Goal: Transaction & Acquisition: Obtain resource

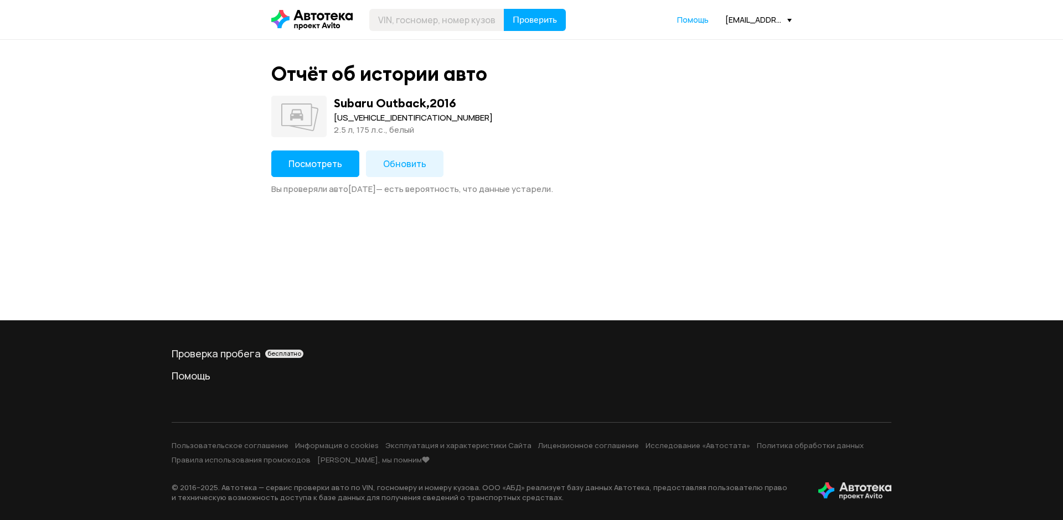
click at [329, 164] on span "Посмотреть" at bounding box center [315, 164] width 54 height 12
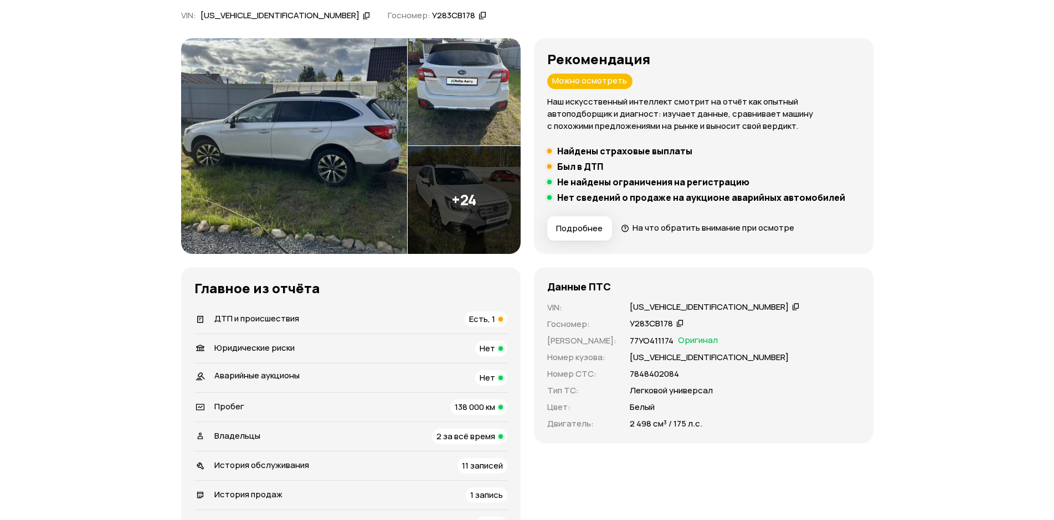
click at [264, 316] on span "ДТП и происшествия" at bounding box center [256, 319] width 85 height 12
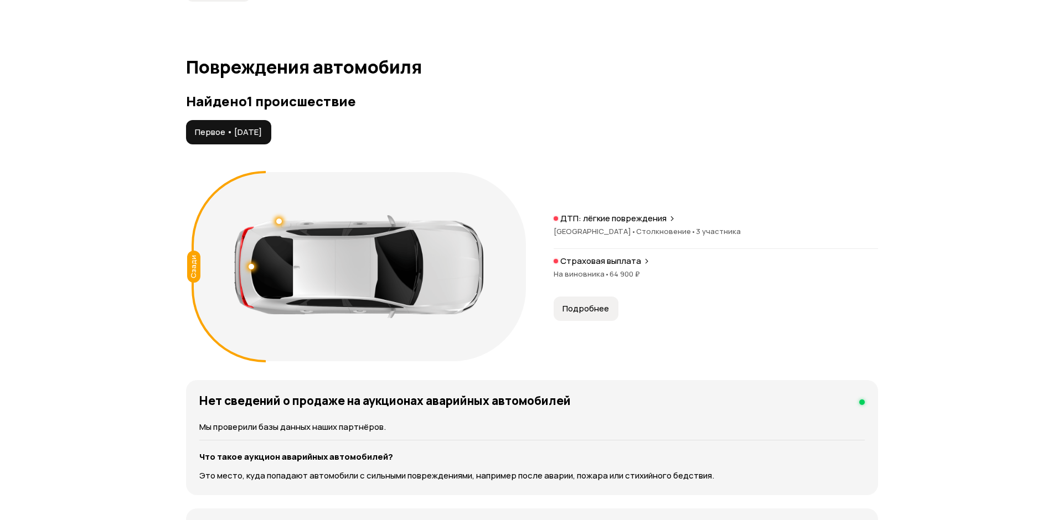
scroll to position [1147, 0]
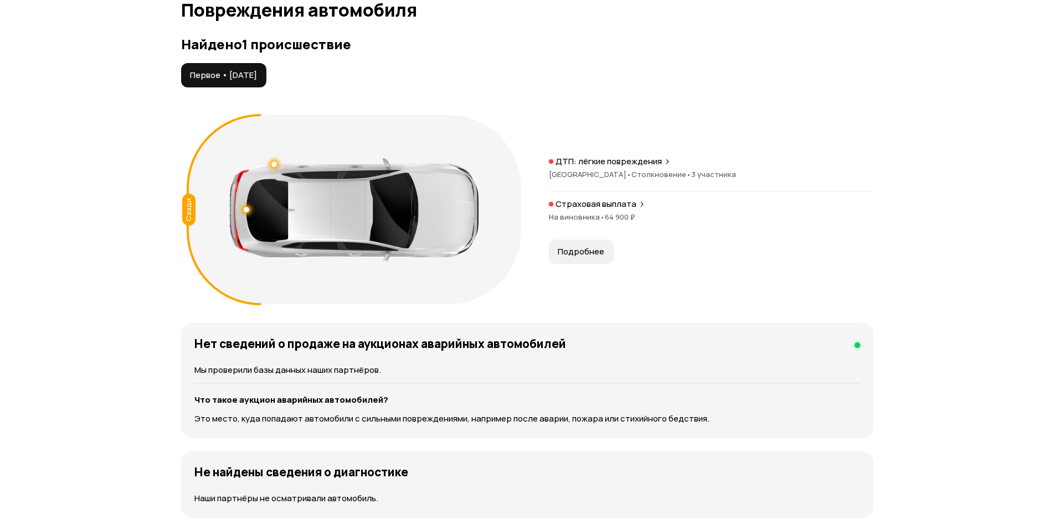
click at [578, 252] on span "Подробнее" at bounding box center [581, 251] width 47 height 11
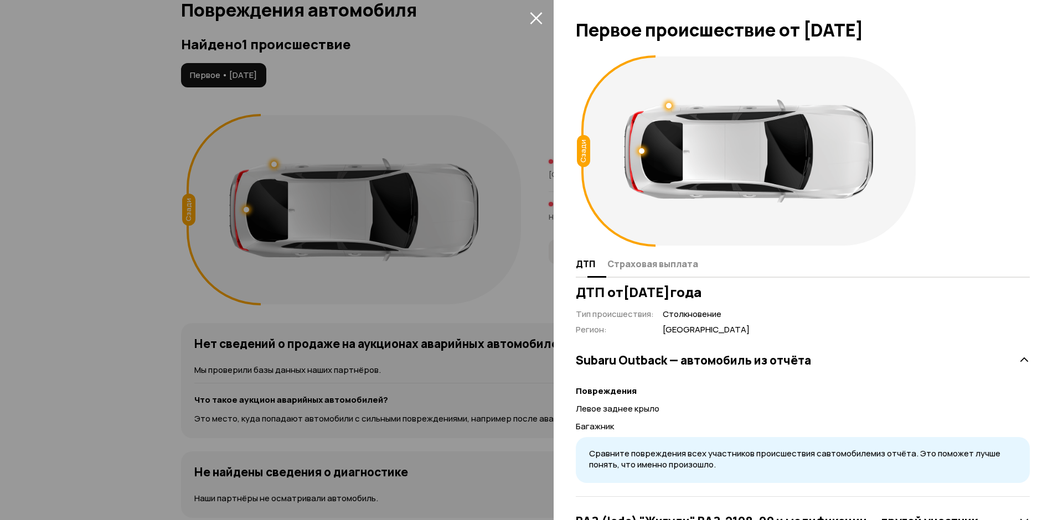
click at [669, 261] on span "Страховая выплата" at bounding box center [652, 264] width 91 height 11
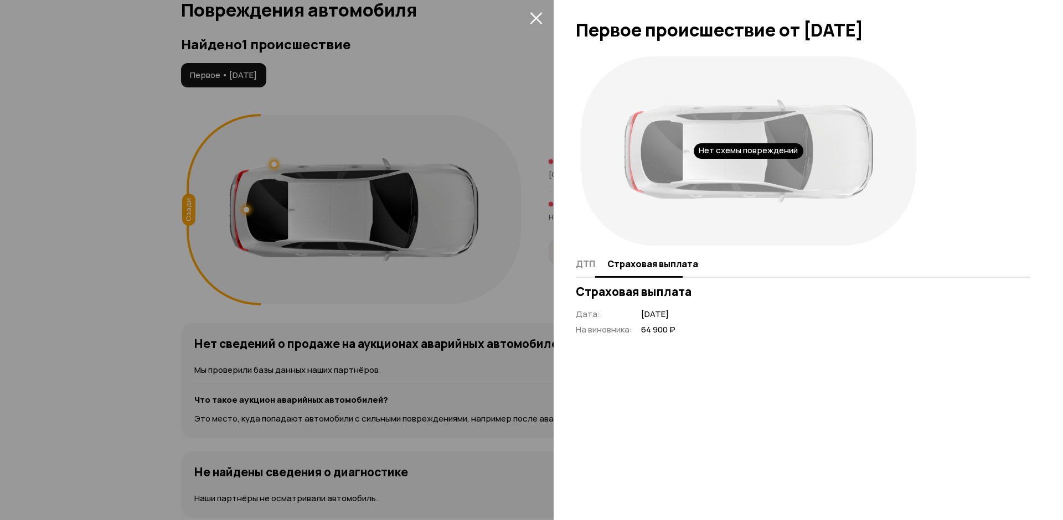
click at [586, 263] on span "ДТП" at bounding box center [585, 264] width 19 height 11
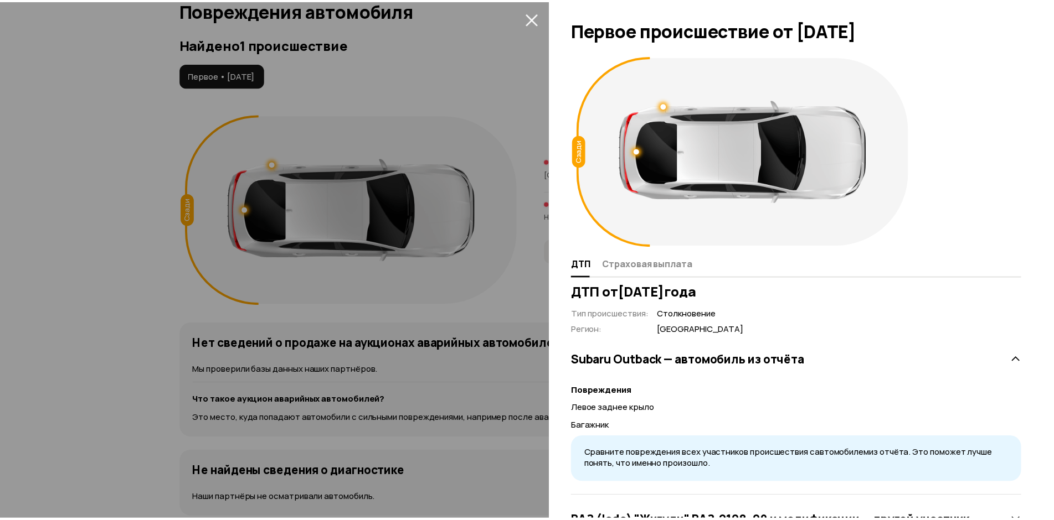
scroll to position [97, 0]
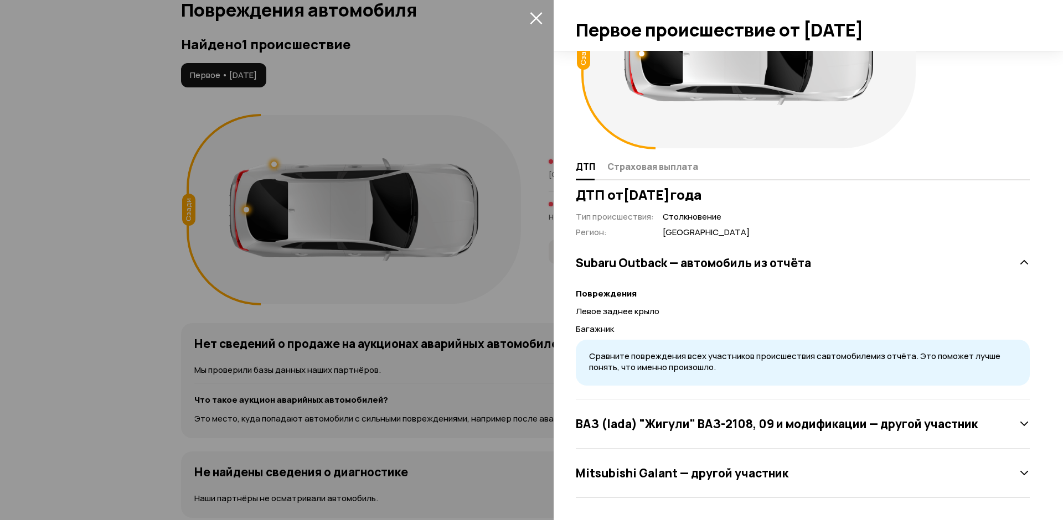
click at [415, 300] on div at bounding box center [531, 260] width 1063 height 520
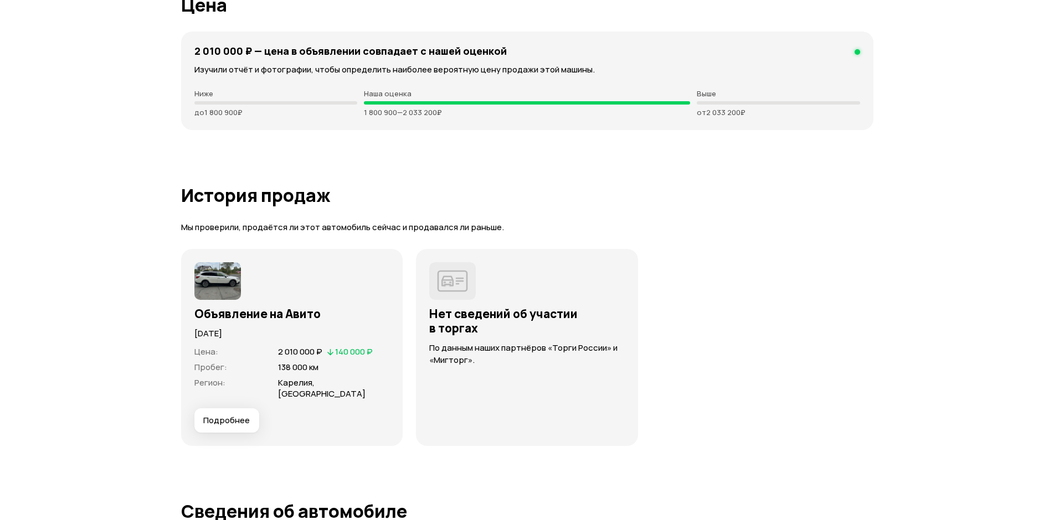
scroll to position [3045, 0]
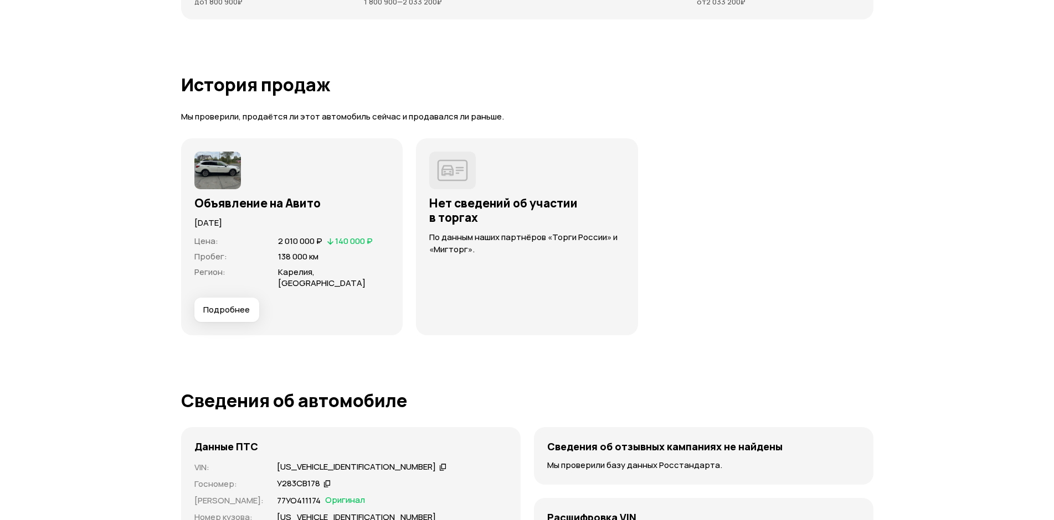
click at [252, 303] on button "Подробнее" at bounding box center [226, 310] width 65 height 24
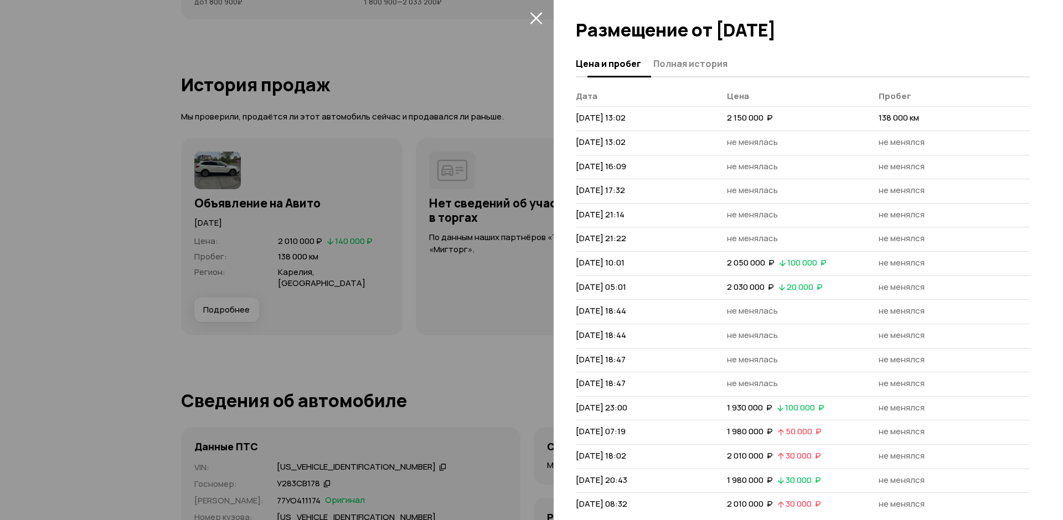
click at [668, 63] on span "Полная история" at bounding box center [690, 63] width 74 height 11
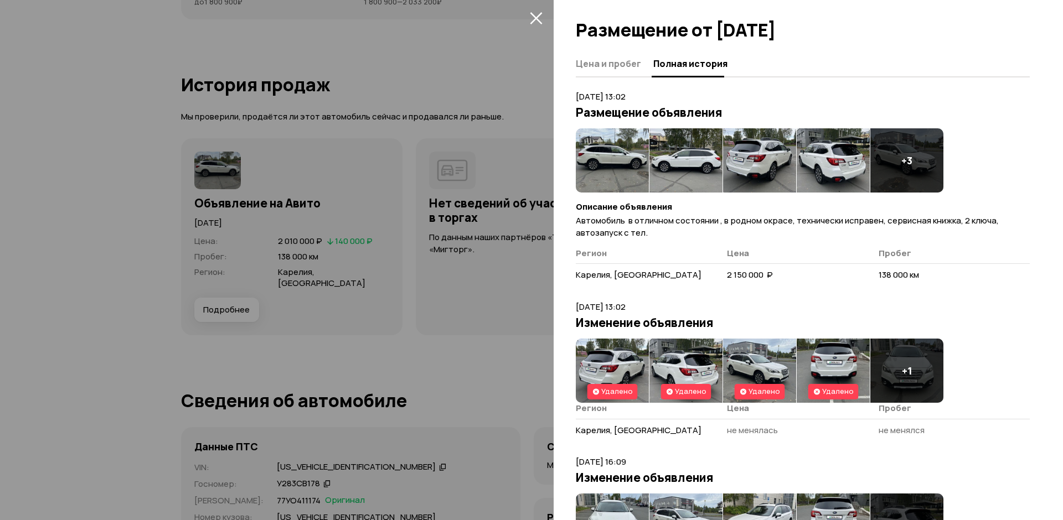
click at [602, 162] on img at bounding box center [612, 160] width 73 height 64
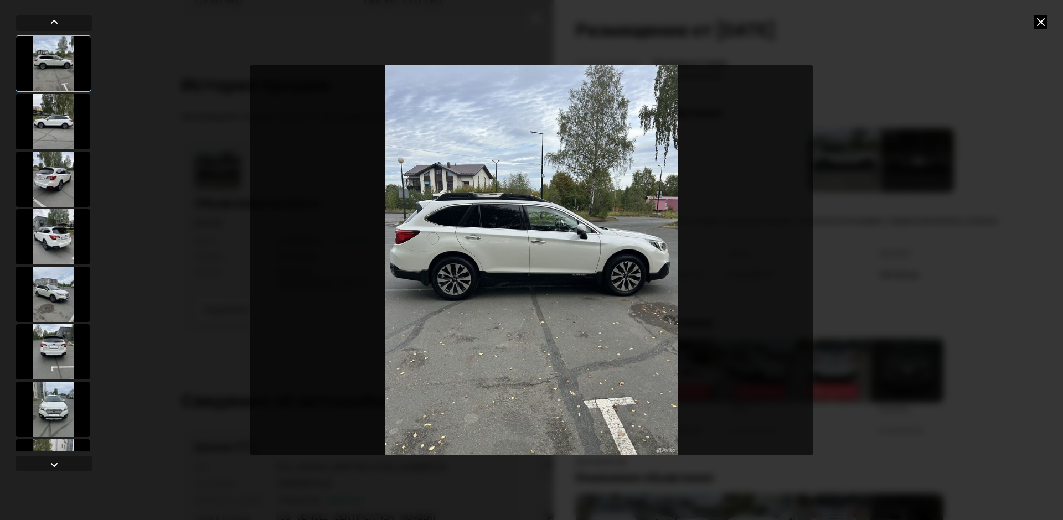
click at [1038, 23] on icon at bounding box center [1040, 22] width 13 height 13
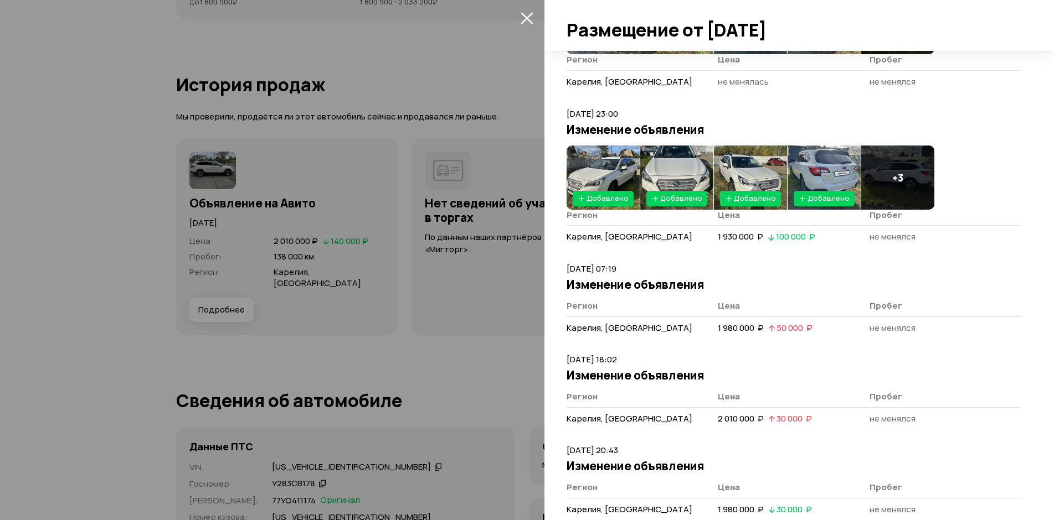
scroll to position [1942, 0]
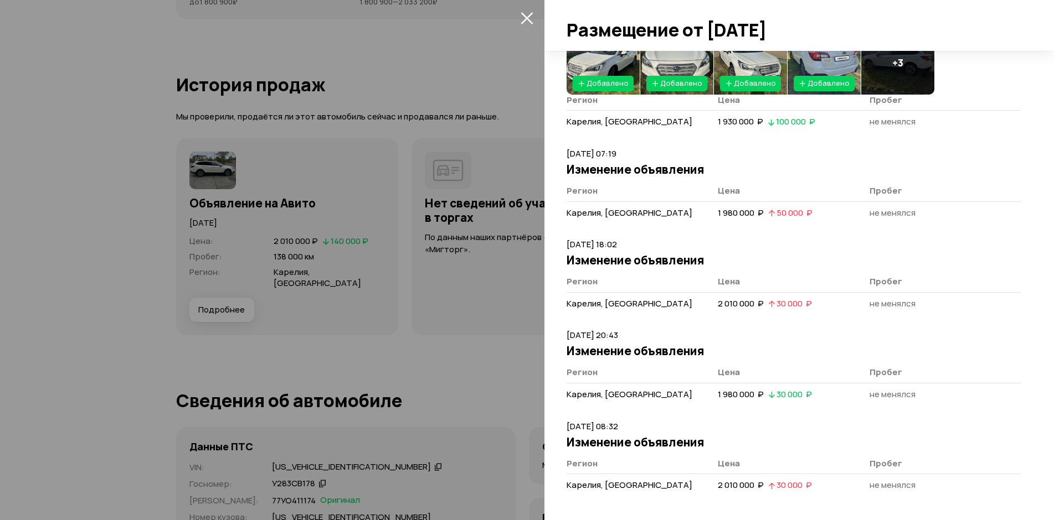
click at [470, 209] on div at bounding box center [527, 260] width 1054 height 520
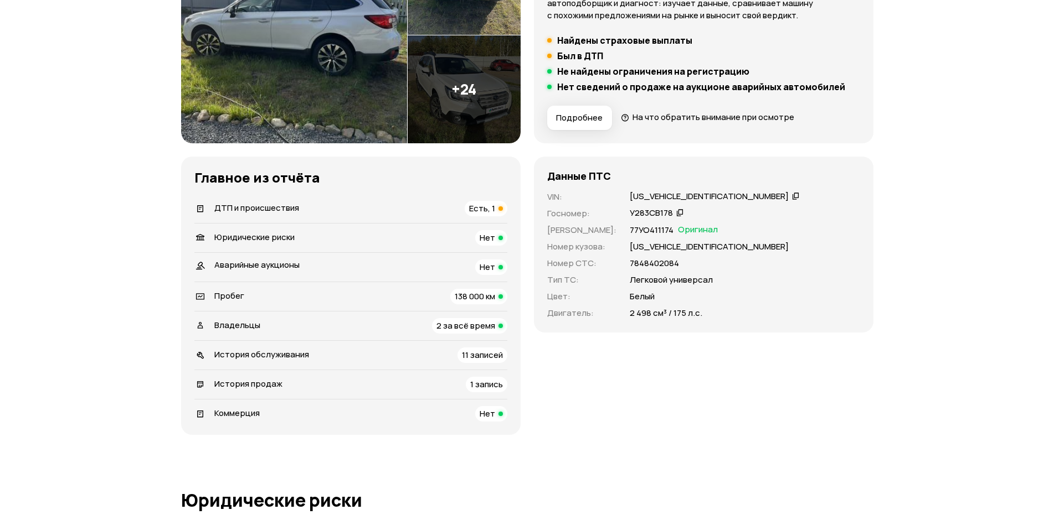
scroll to position [0, 0]
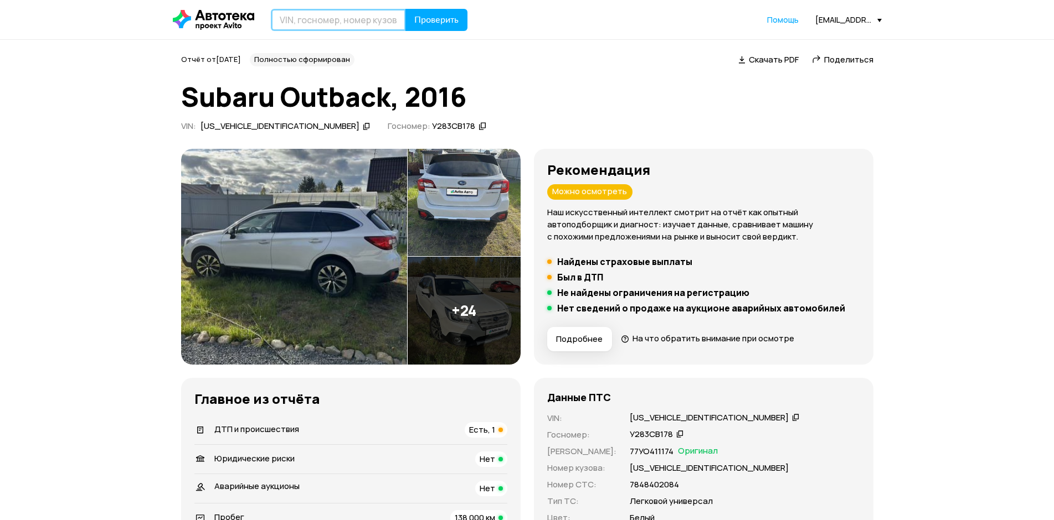
click at [357, 18] on input "text" at bounding box center [338, 20] width 135 height 22
paste input "[VEHICLE_IDENTIFICATION_NUMBER]"
type input "[VEHICLE_IDENTIFICATION_NUMBER]"
click at [435, 22] on span "Проверить" at bounding box center [436, 20] width 44 height 9
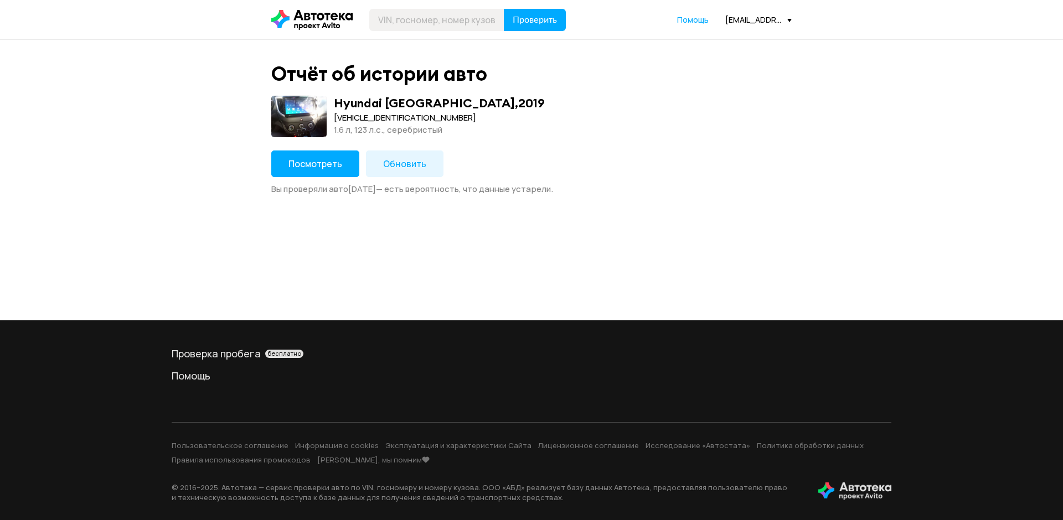
click at [337, 171] on button "Посмотреть" at bounding box center [315, 164] width 88 height 27
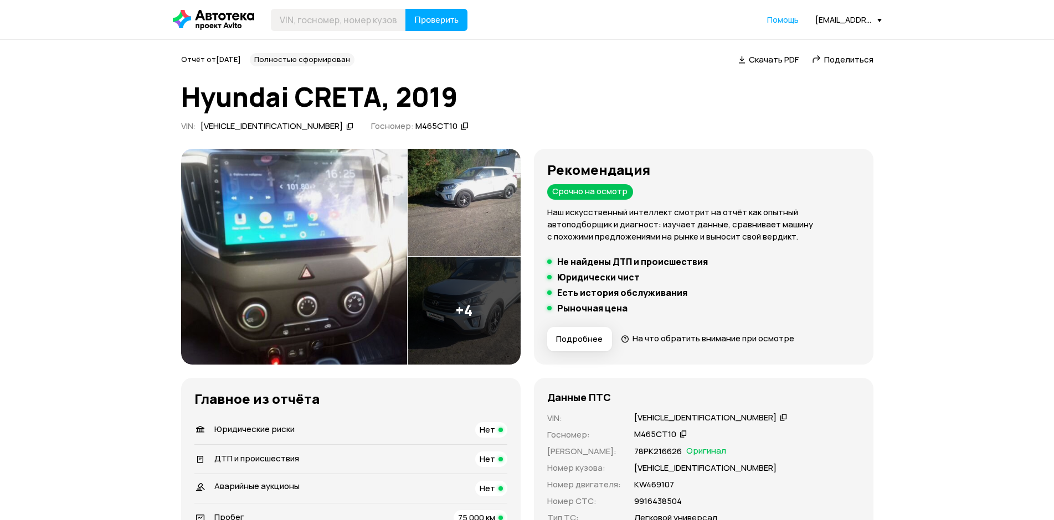
click at [221, 5] on header "Проверить Помощь [EMAIL_ADDRESS][DOMAIN_NAME]" at bounding box center [527, 19] width 1054 height 39
click at [230, 16] on icon at bounding box center [213, 20] width 81 height 20
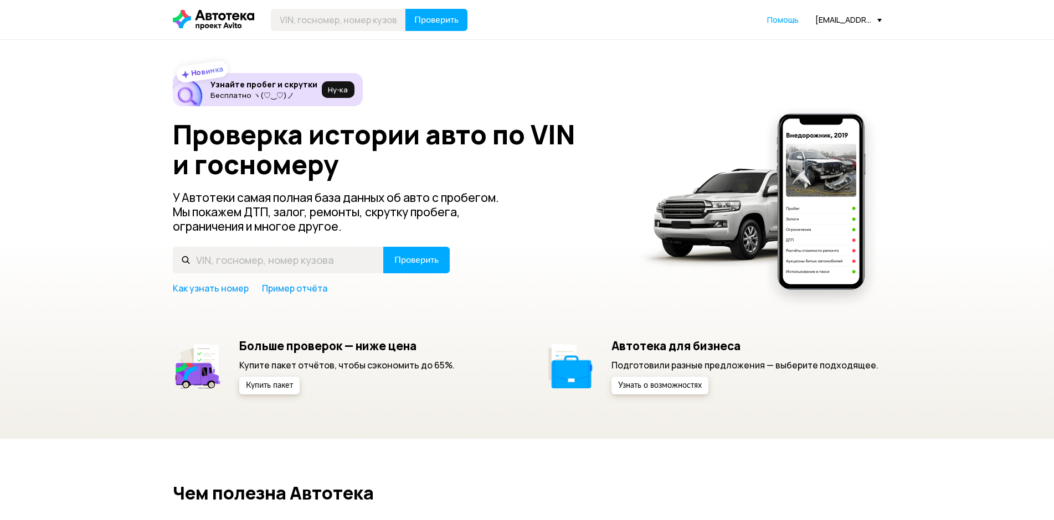
click at [839, 20] on div "[EMAIL_ADDRESS][DOMAIN_NAME]" at bounding box center [848, 19] width 66 height 11
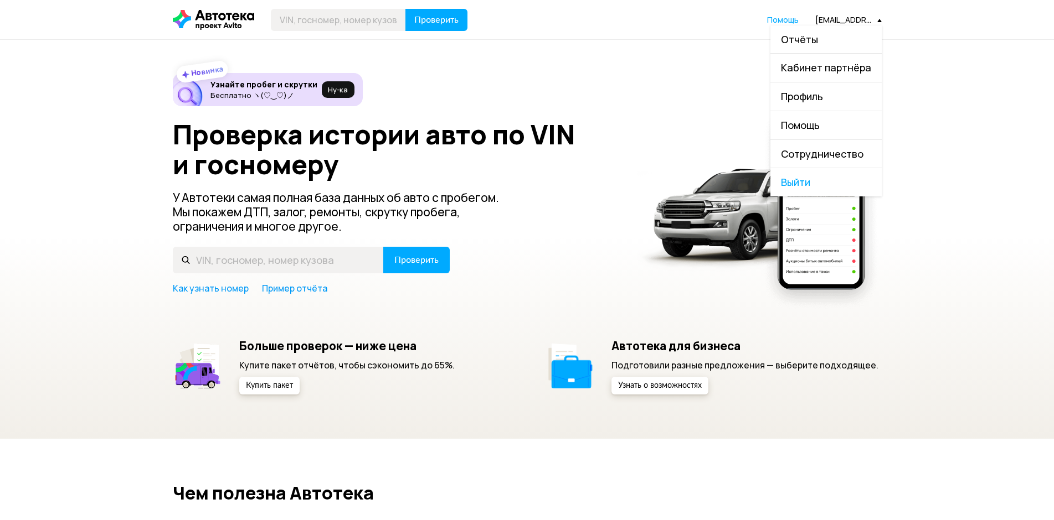
click at [834, 32] on link "Отчёты" at bounding box center [825, 39] width 111 height 28
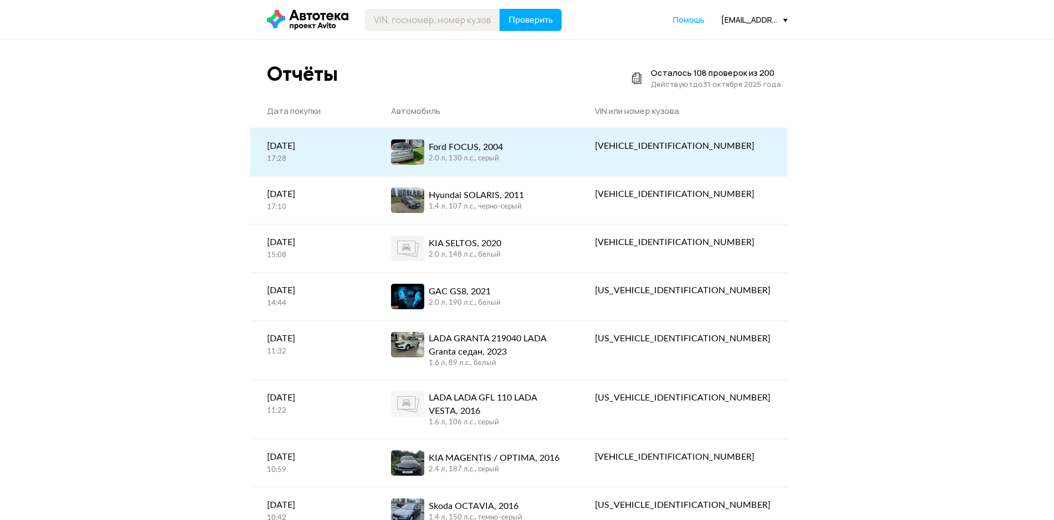
click at [561, 160] on div "Ford FOCUS, 2004 2.0 л, 130 л.c., серый" at bounding box center [476, 152] width 171 height 25
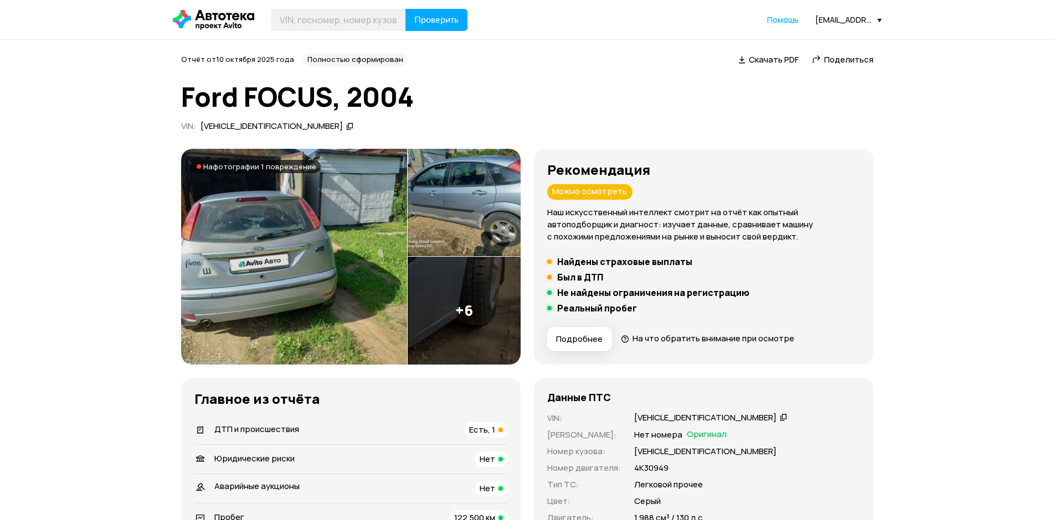
click at [266, 163] on span "На фотографии 1 повреждение" at bounding box center [259, 166] width 113 height 9
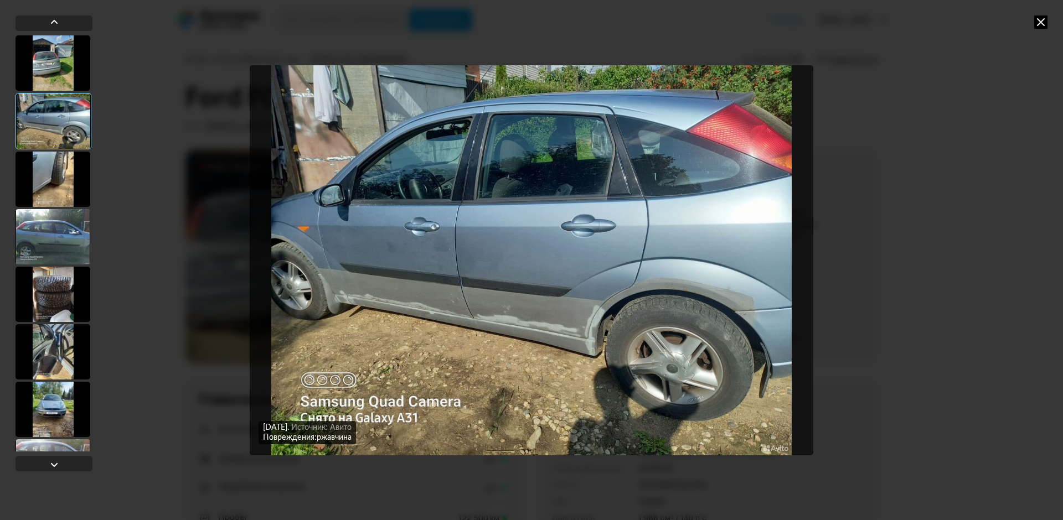
click at [1039, 22] on icon at bounding box center [1040, 22] width 13 height 13
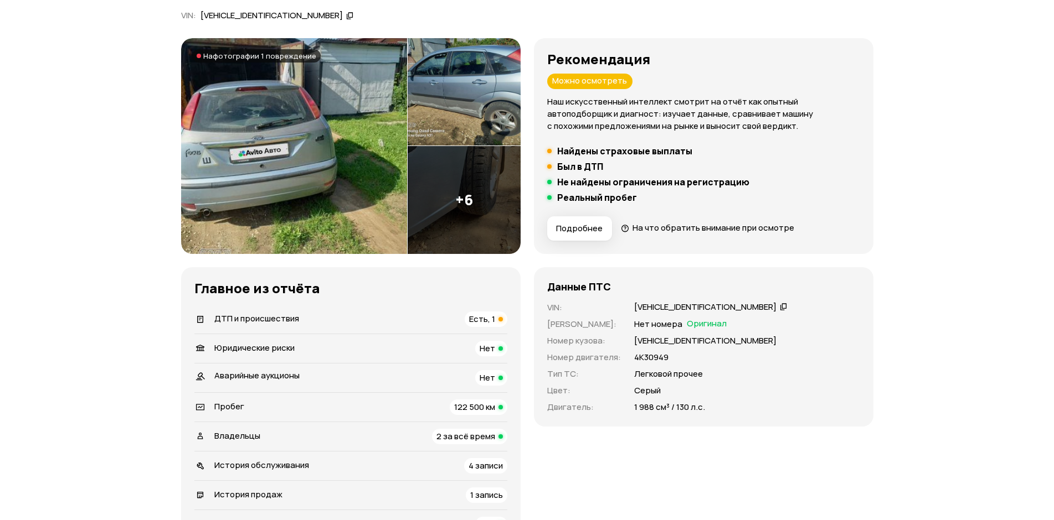
scroll to position [277, 0]
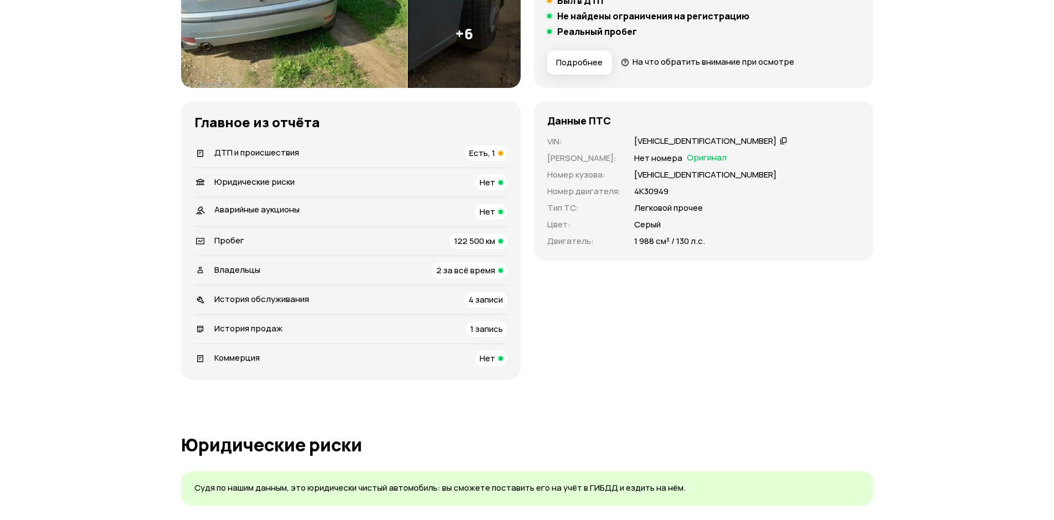
click at [243, 153] on span "ДТП и происшествия" at bounding box center [256, 153] width 85 height 12
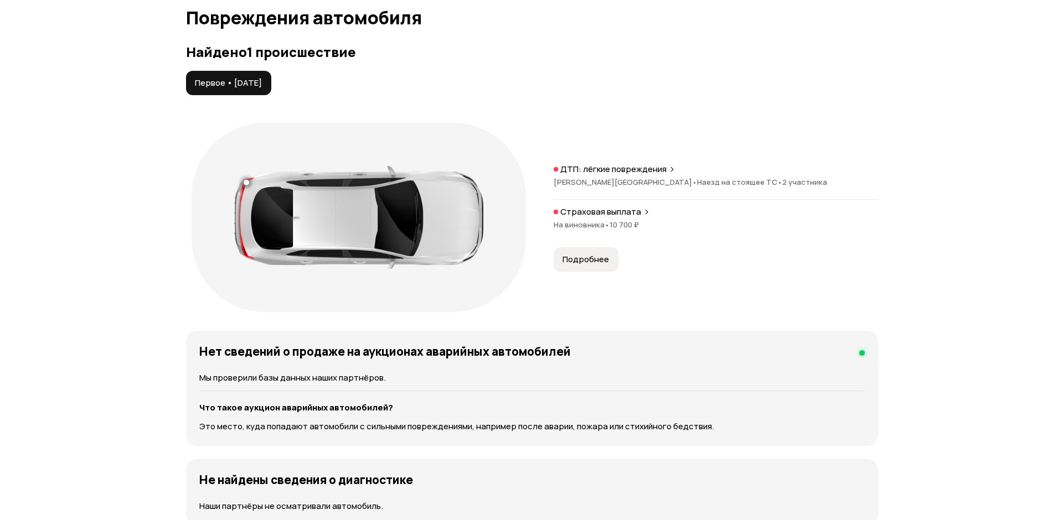
scroll to position [1147, 0]
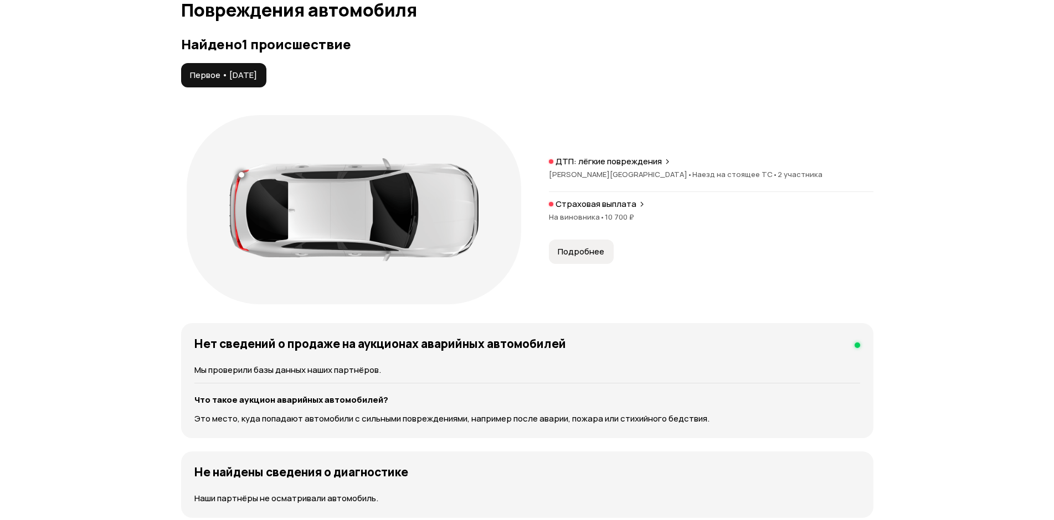
click at [592, 251] on span "Подробнее" at bounding box center [581, 251] width 47 height 11
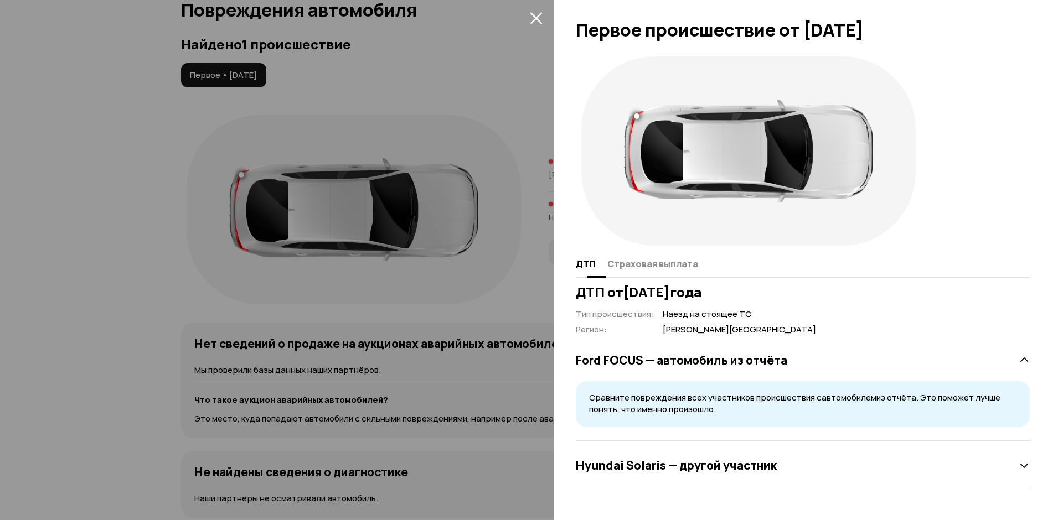
click at [676, 255] on button "Страховая выплата" at bounding box center [651, 264] width 94 height 22
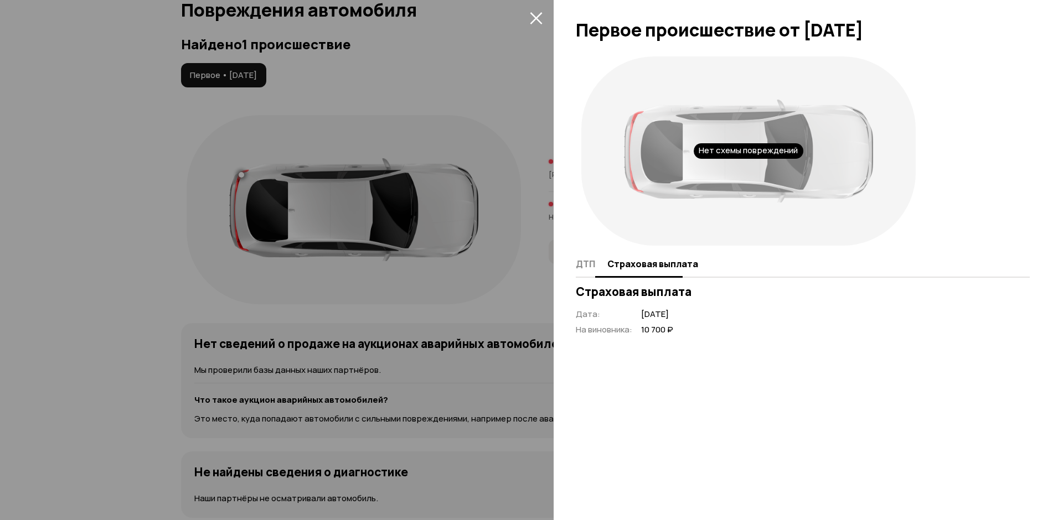
click at [588, 262] on span "ДТП" at bounding box center [585, 264] width 19 height 11
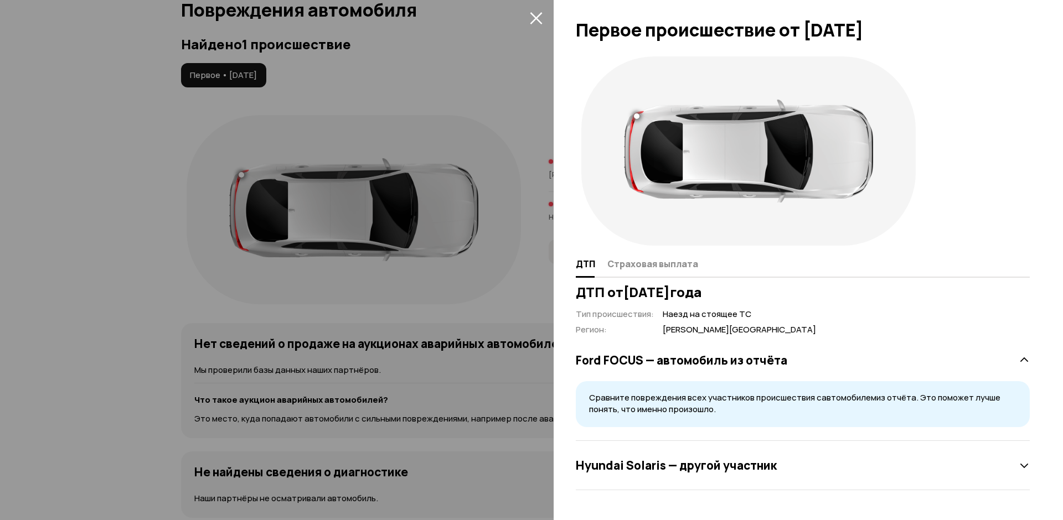
click at [694, 270] on div "ДТП Страховая выплата" at bounding box center [803, 264] width 454 height 27
click at [684, 265] on span "Страховая выплата" at bounding box center [652, 264] width 91 height 11
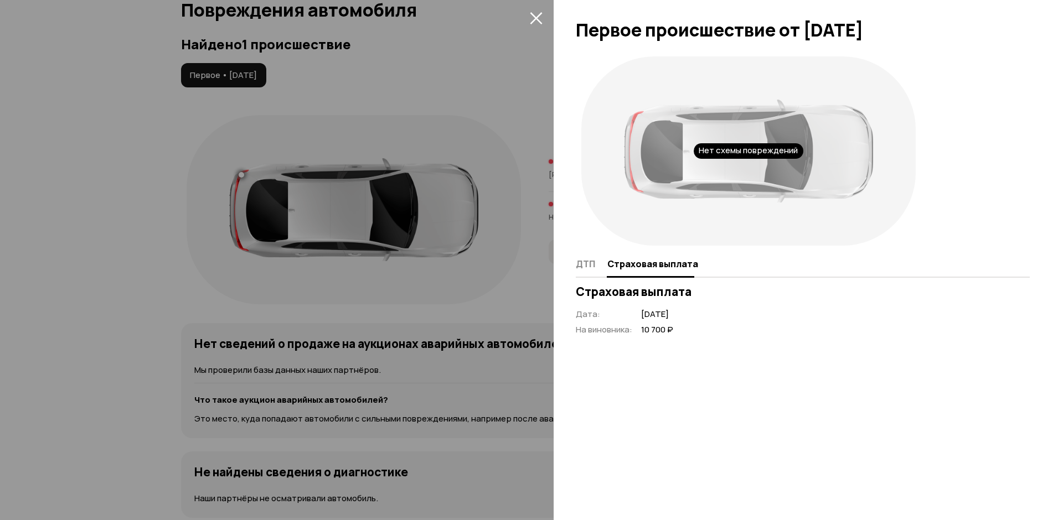
click at [723, 147] on div "Нет схемы повреждений" at bounding box center [749, 151] width 110 height 16
click at [587, 261] on span "ДТП" at bounding box center [585, 264] width 19 height 11
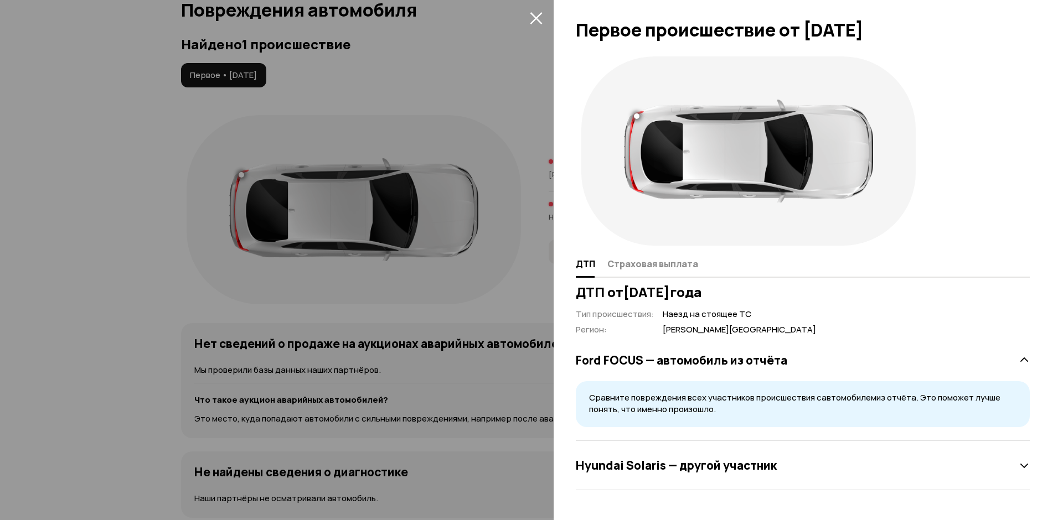
click at [637, 114] on div at bounding box center [637, 117] width 6 height 6
click at [780, 468] on div "Hyundai Solaris — другой участник" at bounding box center [803, 466] width 454 height 22
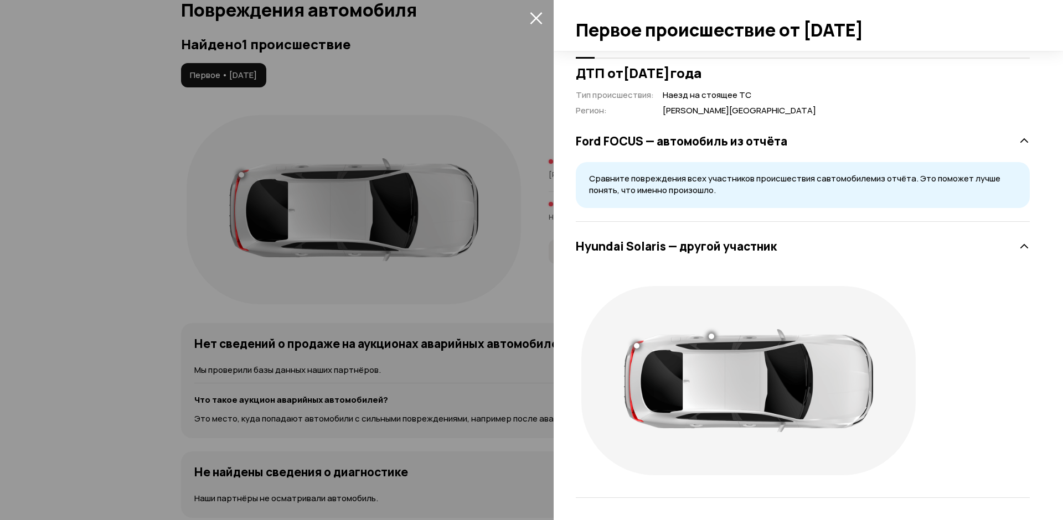
click at [636, 346] on div at bounding box center [637, 346] width 6 height 6
click at [712, 336] on div at bounding box center [712, 337] width 8 height 8
click at [732, 303] on div at bounding box center [748, 380] width 334 height 189
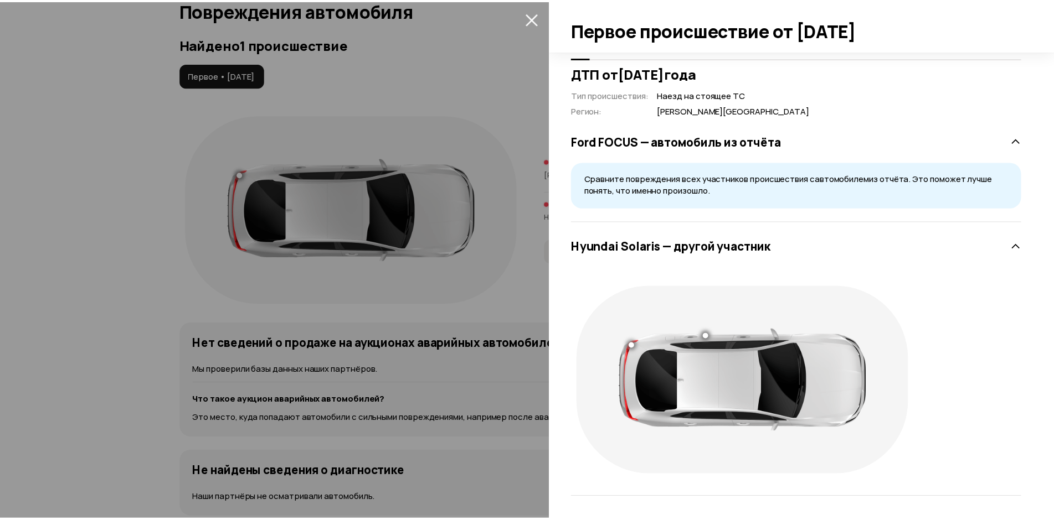
scroll to position [53, 0]
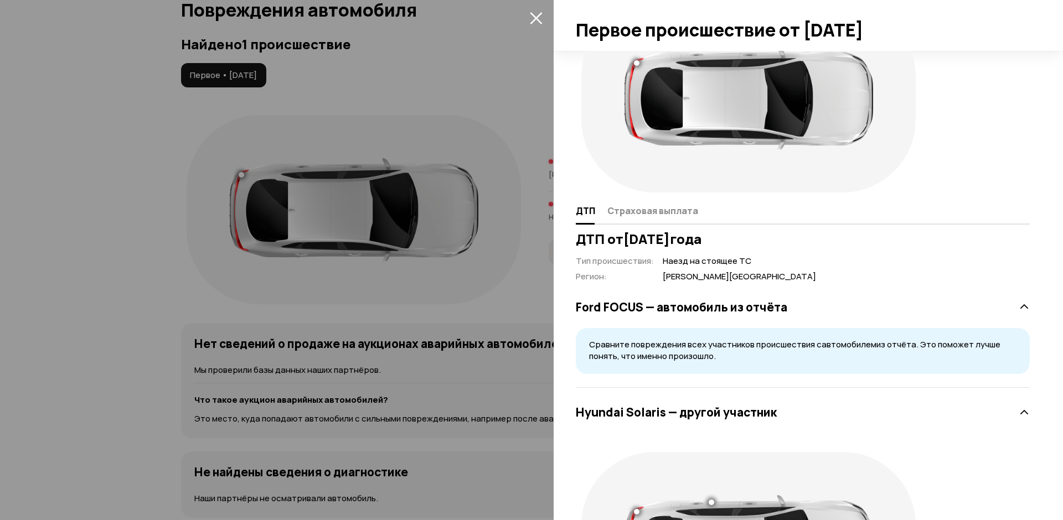
click at [408, 247] on div at bounding box center [531, 260] width 1063 height 520
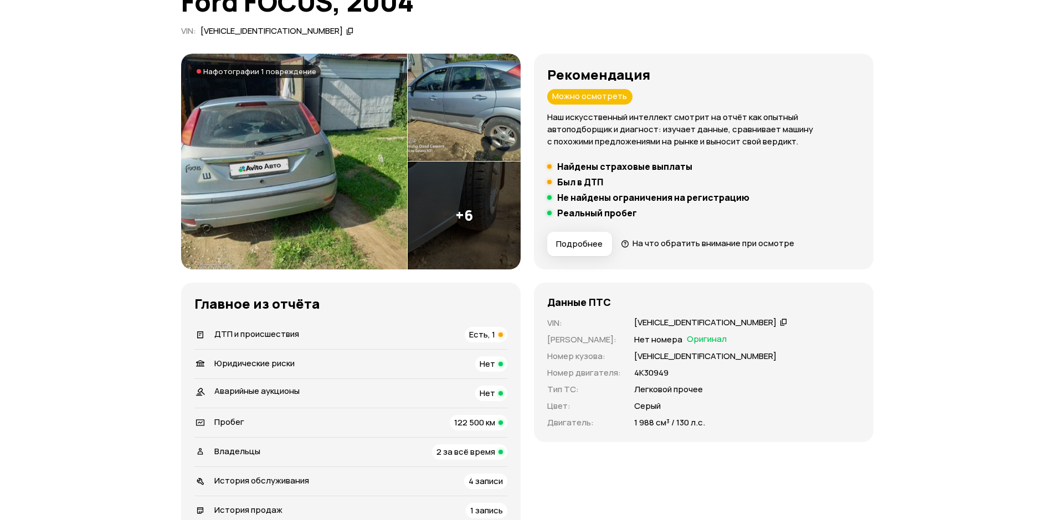
scroll to position [0, 0]
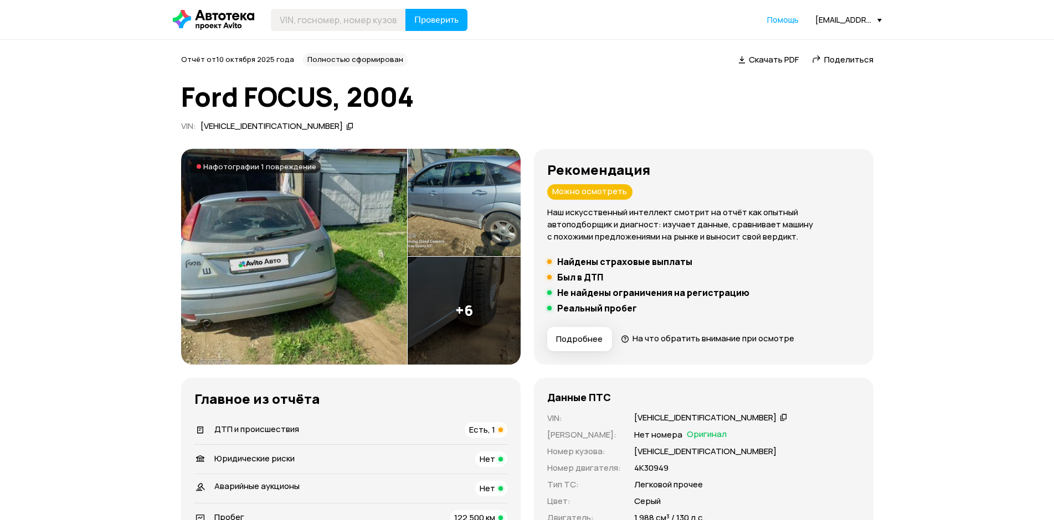
click at [199, 14] on icon at bounding box center [213, 20] width 81 height 20
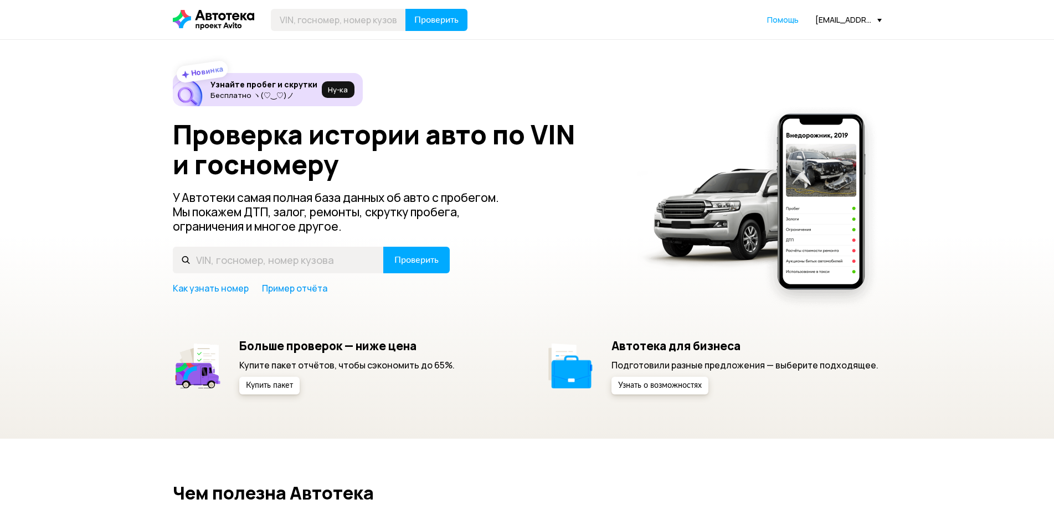
drag, startPoint x: 579, startPoint y: 53, endPoint x: 575, endPoint y: 43, distance: 10.9
click at [579, 53] on div "Новинка Узнайте пробег и скрутки Бесплатно ヽ(♡‿♡)ノ Ну‑ка Проверка истории авто …" at bounding box center [527, 239] width 1054 height 399
